Goal: Transaction & Acquisition: Obtain resource

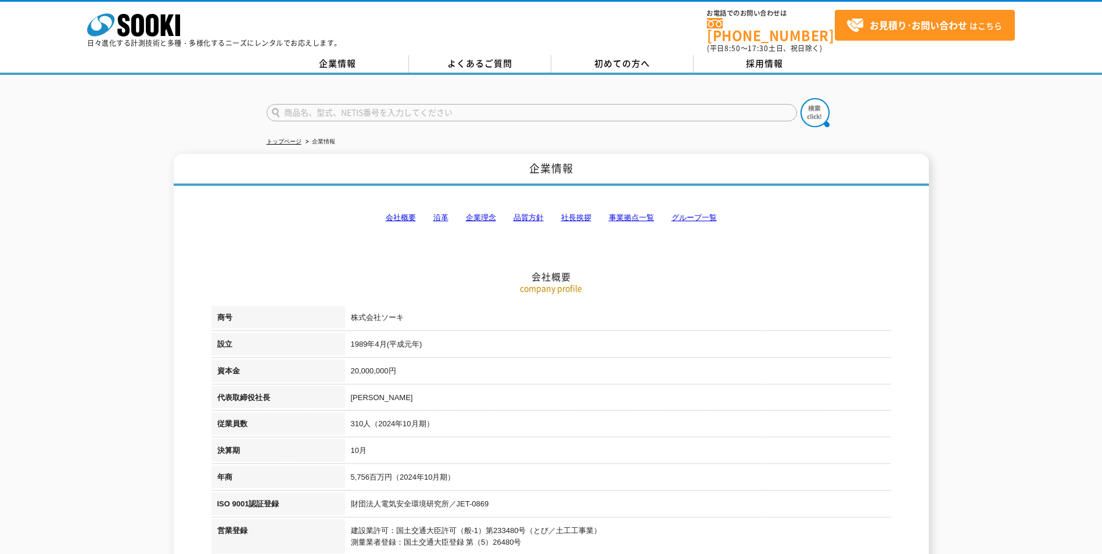
click at [334, 109] on input "text" at bounding box center [532, 112] width 531 height 17
type input "レーザー距離計"
click at [801, 98] on button at bounding box center [815, 112] width 29 height 29
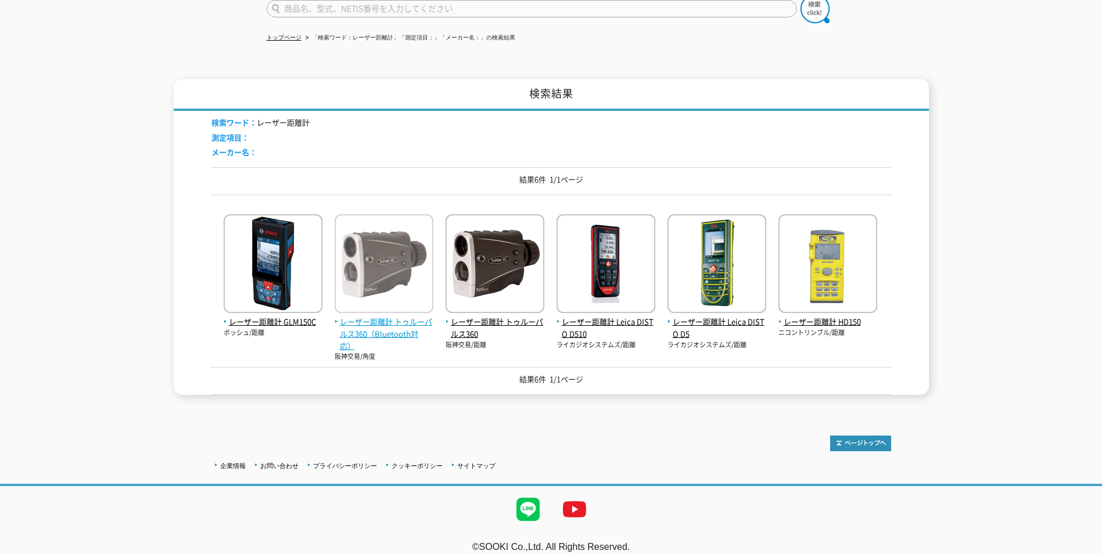
scroll to position [109, 0]
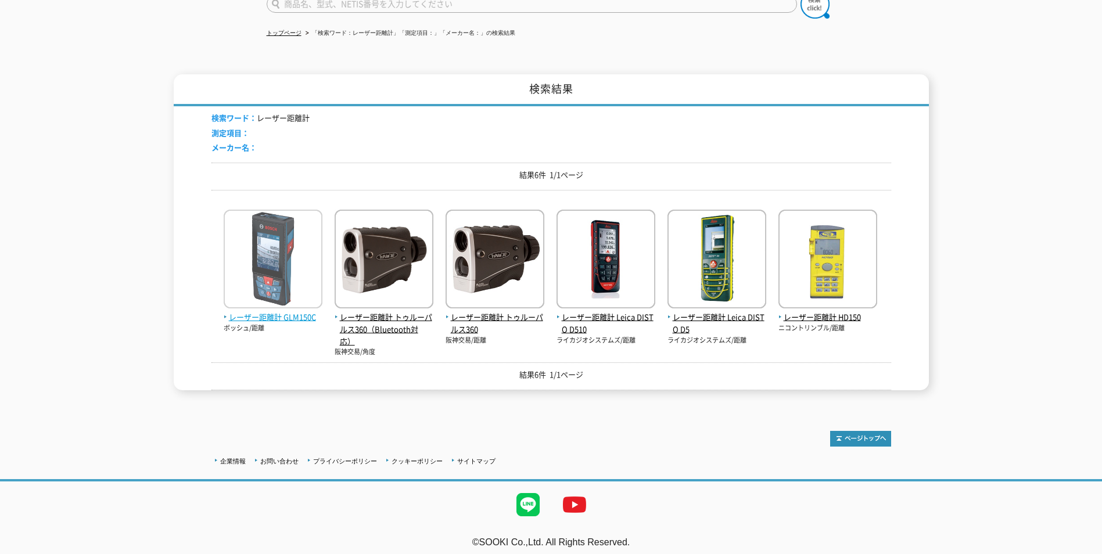
click at [281, 315] on span "レーザー距離計 GLM150C" at bounding box center [273, 317] width 99 height 12
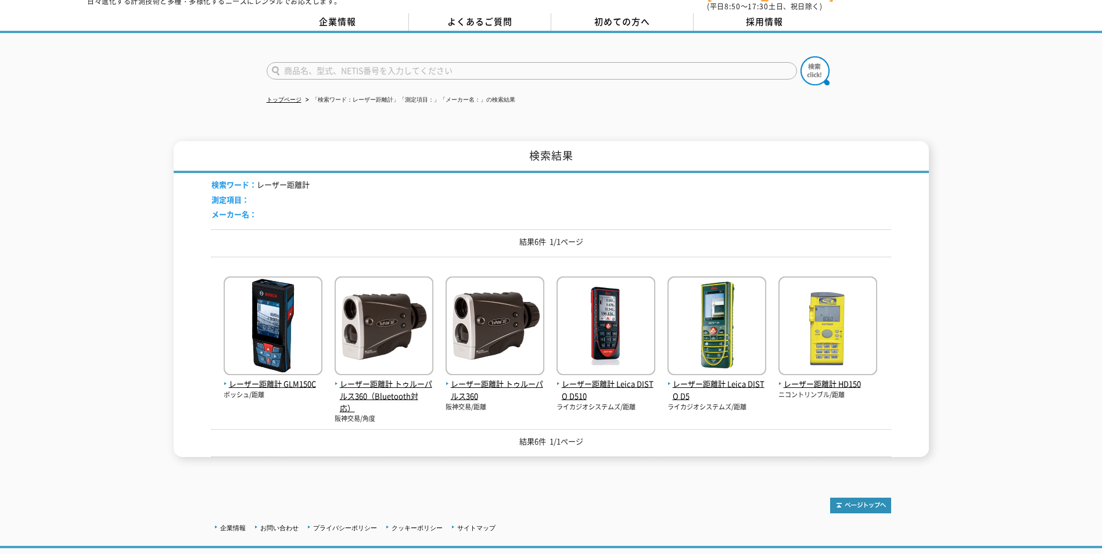
scroll to position [0, 0]
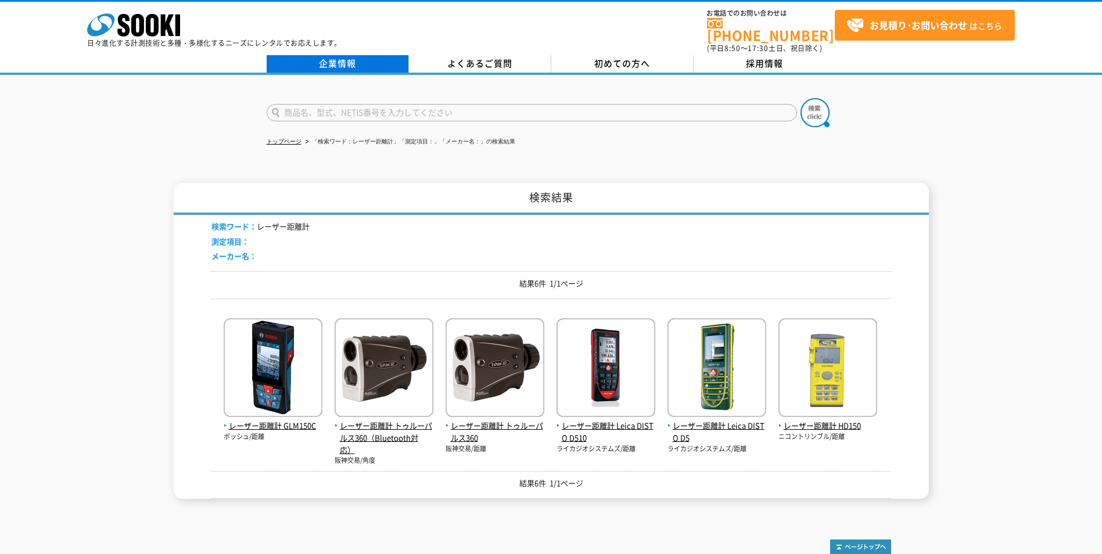
click at [335, 57] on link "企業情報" at bounding box center [338, 63] width 142 height 17
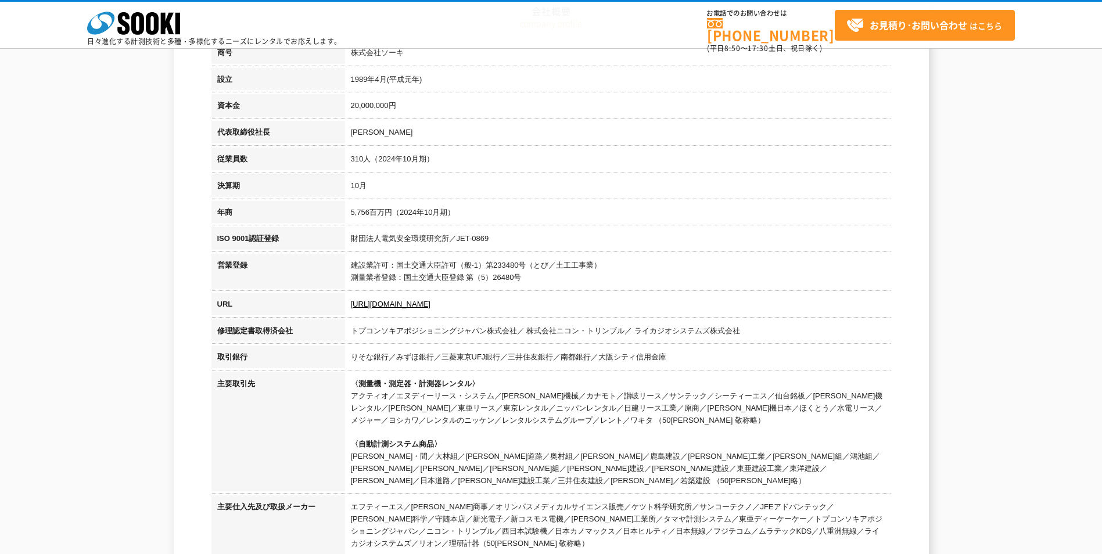
scroll to position [232, 0]
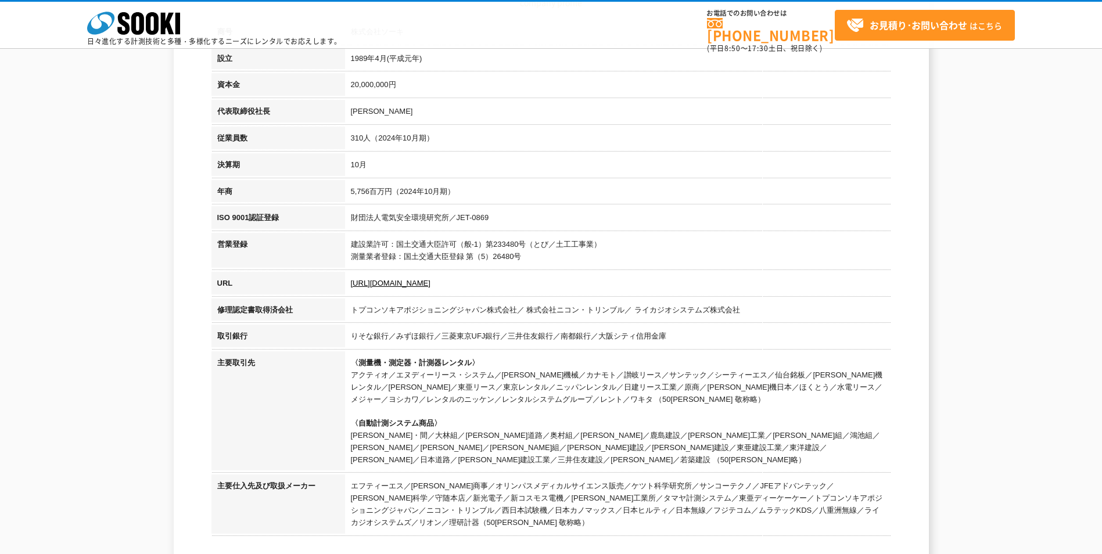
click at [622, 242] on td "建設業許可：国土交通大臣許可（般-1）第233480号（とび／土工工事業） 測量業者登録：国土交通大臣登録 第（5）26480号" at bounding box center [618, 252] width 546 height 39
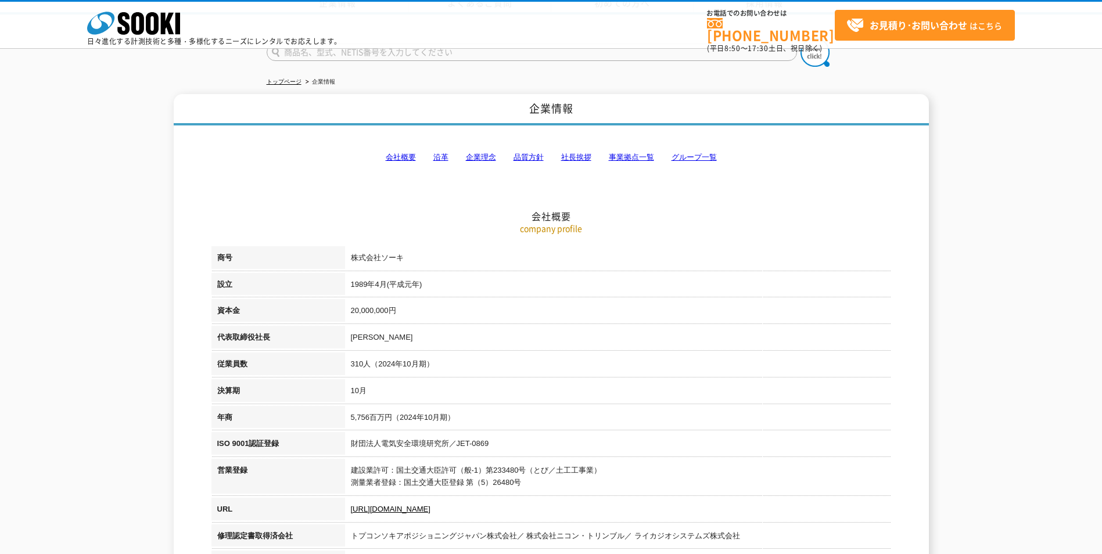
scroll to position [0, 0]
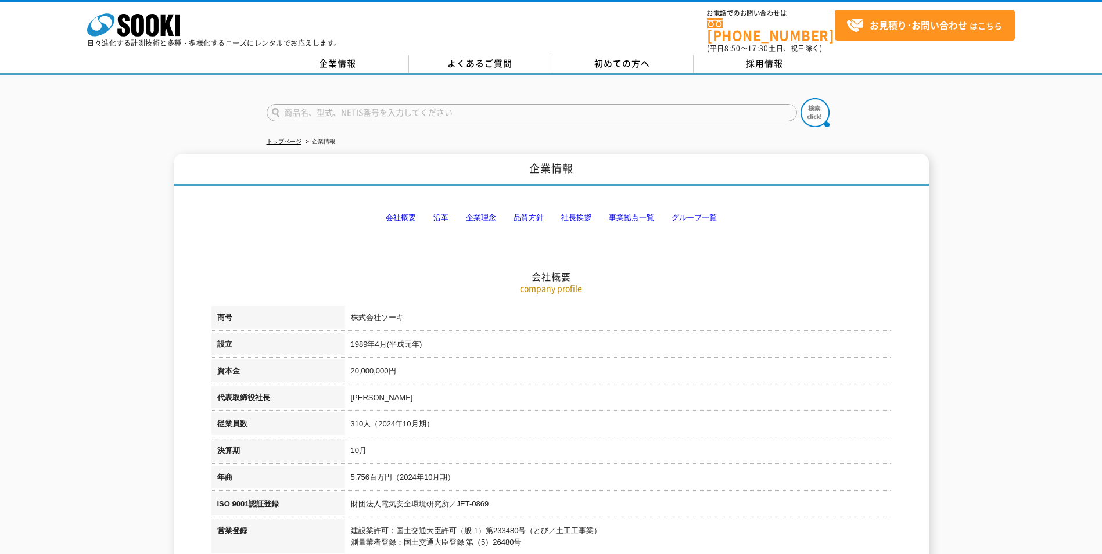
click at [418, 106] on input "text" at bounding box center [532, 112] width 531 height 17
type input "レーザー距離計"
click at [801, 98] on button at bounding box center [815, 112] width 29 height 29
